Goal: Navigation & Orientation: Find specific page/section

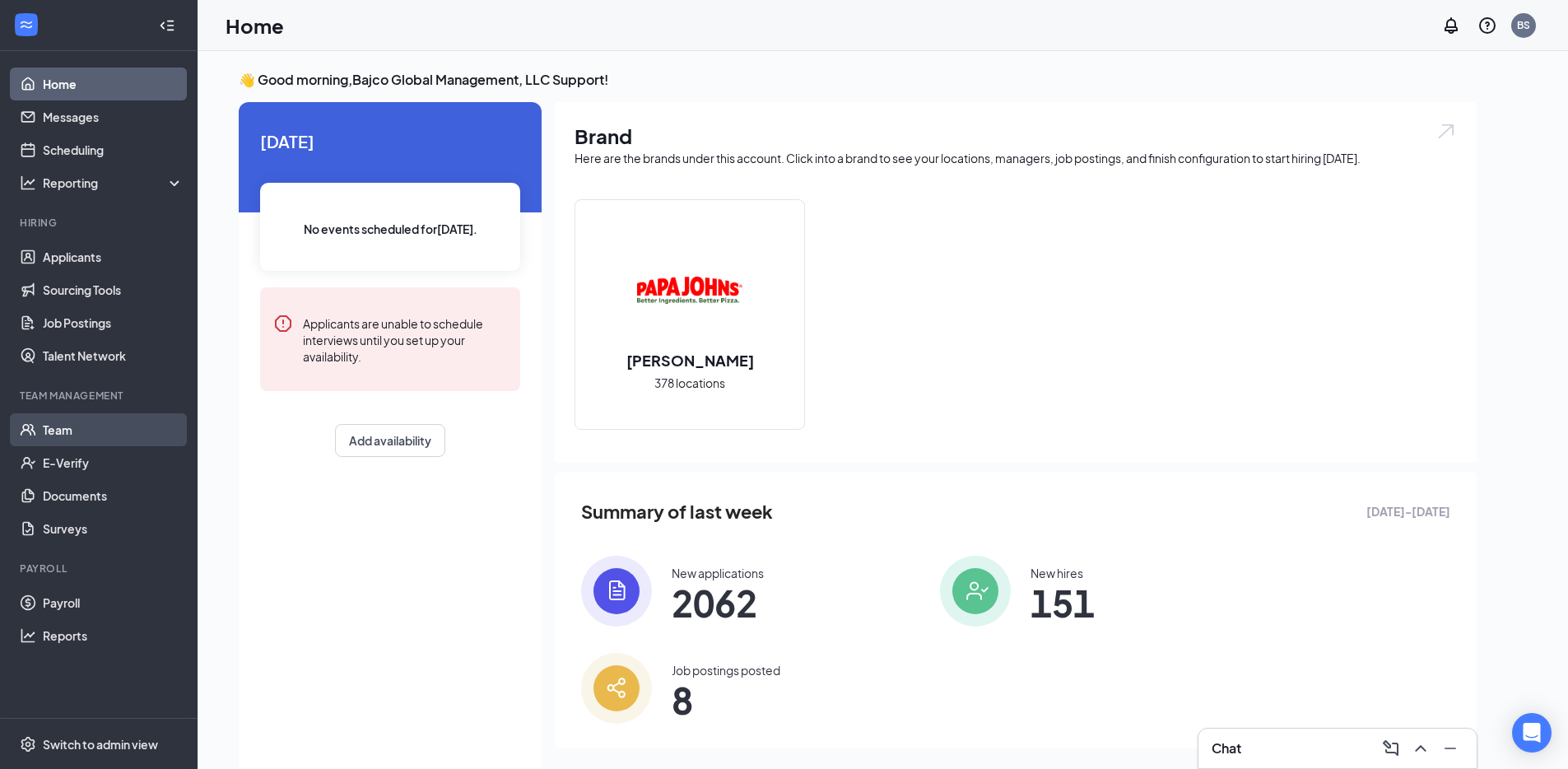
click at [93, 424] on link "Team" at bounding box center [112, 430] width 141 height 33
